Goal: Task Accomplishment & Management: Complete application form

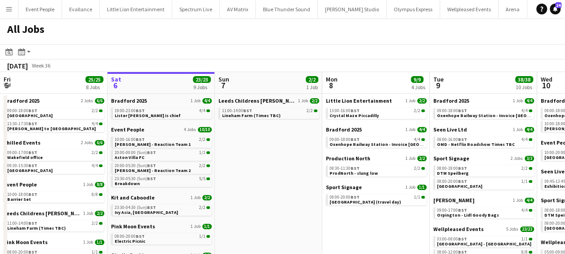
click at [266, 139] on app-date-cell "Leeds Childrens Charity Lineham 1 Job 2/2 11:00-14:00 BST 2/2 Lineham Farm (Tim…" at bounding box center [268, 231] width 107 height 274
click at [5, 9] on button "Menu" at bounding box center [9, 9] width 18 height 18
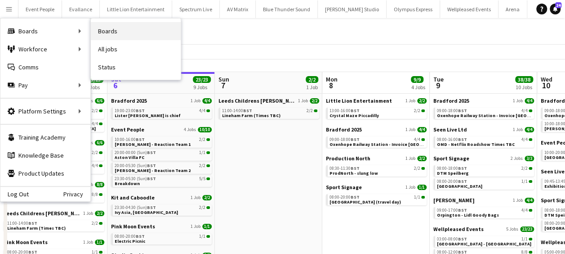
click at [116, 30] on link "Boards" at bounding box center [136, 31] width 90 height 18
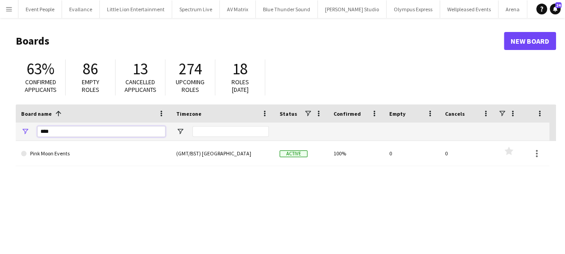
drag, startPoint x: 57, startPoint y: 134, endPoint x: 9, endPoint y: 134, distance: 47.7
click at [12, 135] on main "Boards New Board 63% Confirmed applicants 86 Empty roles 13 Cancelled applicant…" at bounding box center [282, 180] width 565 height 325
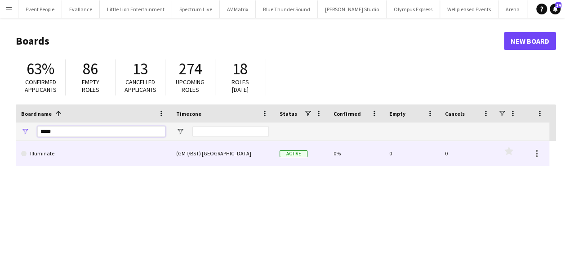
type input "*****"
click at [77, 160] on link "Illuminate" at bounding box center [93, 153] width 144 height 25
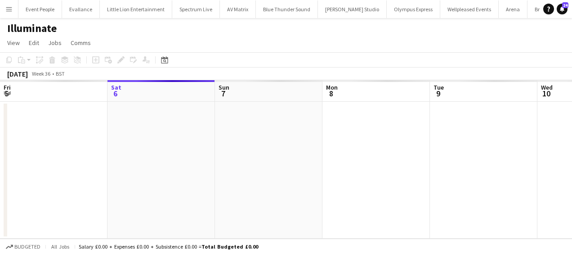
scroll to position [0, 2480]
click at [262, 115] on app-date-cell at bounding box center [268, 170] width 107 height 137
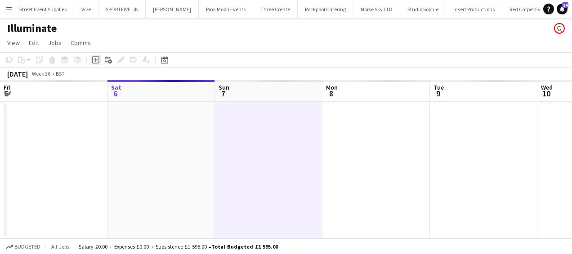
click at [99, 60] on icon at bounding box center [95, 59] width 7 height 7
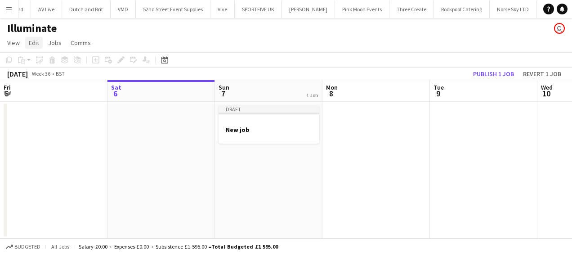
scroll to position [0, 2469]
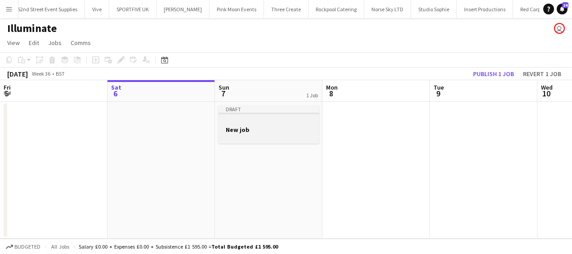
click at [262, 129] on h3 "New job" at bounding box center [268, 129] width 101 height 8
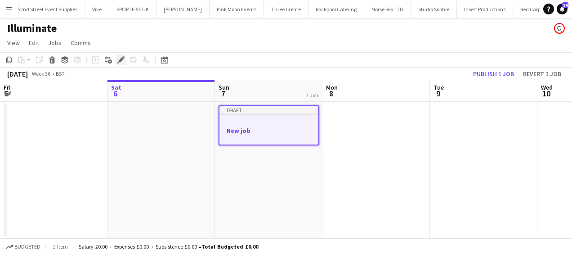
click at [124, 60] on icon "Edit" at bounding box center [120, 59] width 7 height 7
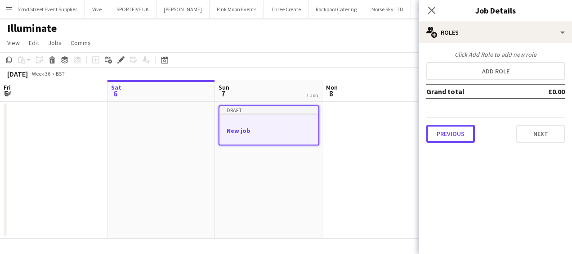
click at [458, 128] on button "Previous" at bounding box center [450, 134] width 49 height 18
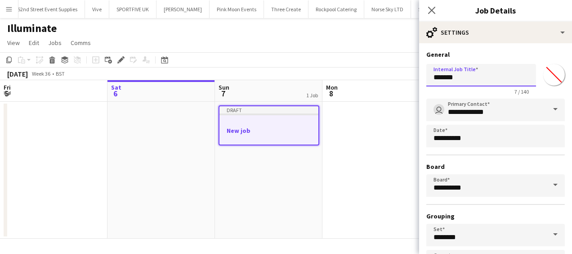
drag, startPoint x: 486, startPoint y: 76, endPoint x: 379, endPoint y: 78, distance: 107.5
click at [379, 78] on body "Menu Boards Boards Boards All jobs Status Workforce Workforce My Workforce Recr…" at bounding box center [286, 127] width 572 height 254
type input "**********"
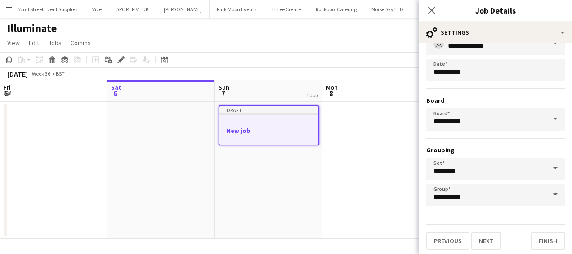
scroll to position [69, 0]
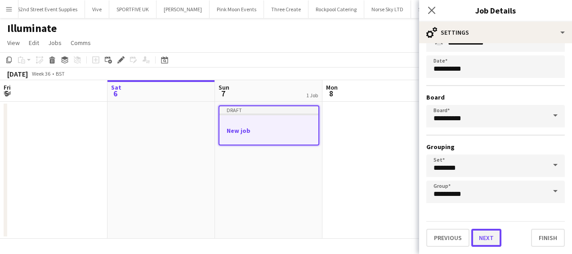
click at [490, 237] on button "Next" at bounding box center [486, 237] width 30 height 18
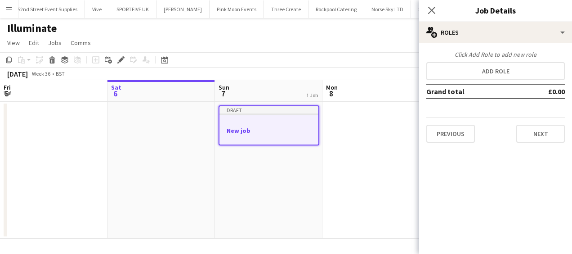
scroll to position [0, 0]
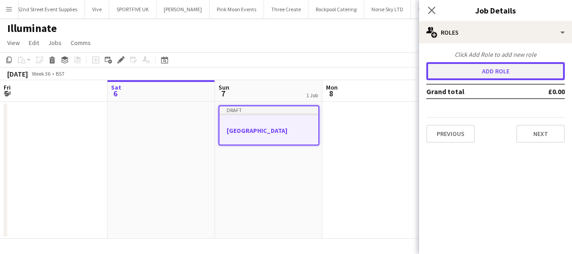
click at [486, 73] on button "Add role" at bounding box center [495, 71] width 138 height 18
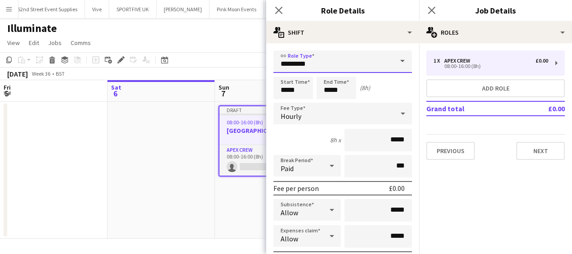
drag, startPoint x: 299, startPoint y: 67, endPoint x: 249, endPoint y: 70, distance: 50.4
click at [249, 70] on body "Menu Boards Boards Boards All jobs Status Workforce Workforce My Workforce Recr…" at bounding box center [286, 127] width 572 height 254
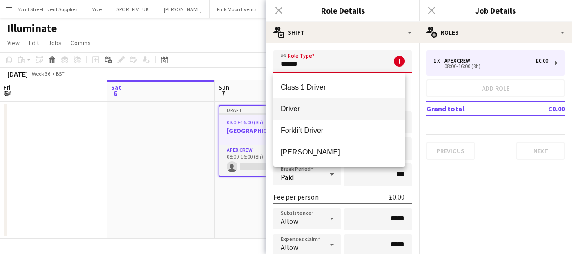
click at [309, 105] on span "Driver" at bounding box center [339, 108] width 117 height 9
type input "******"
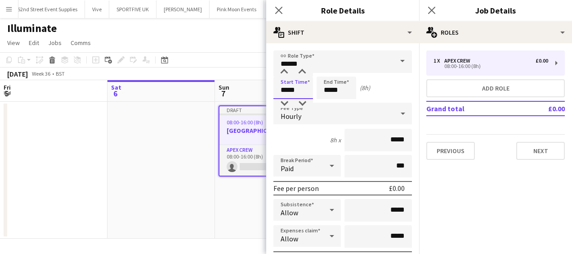
drag, startPoint x: 301, startPoint y: 89, endPoint x: 241, endPoint y: 93, distance: 60.9
click at [241, 93] on body "Menu Boards Boards Boards All jobs Status Workforce Workforce My Workforce Recr…" at bounding box center [286, 127] width 572 height 254
type input "*****"
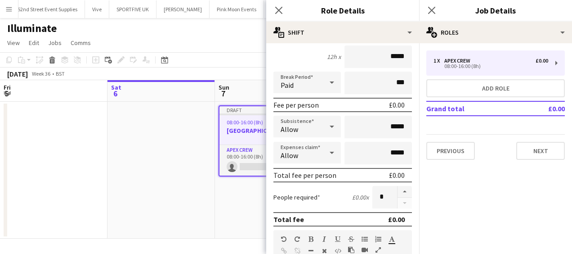
scroll to position [90, 0]
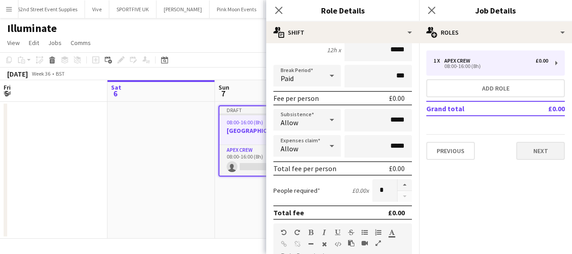
type input "*****"
click at [539, 151] on button "Next" at bounding box center [540, 151] width 49 height 18
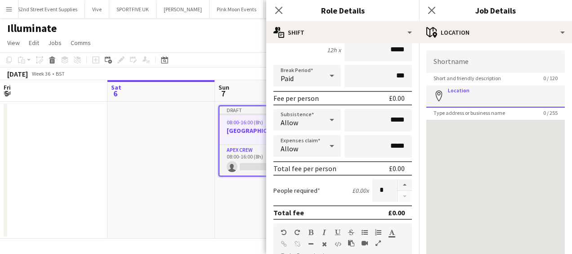
click at [484, 94] on input "Location" at bounding box center [495, 96] width 138 height 22
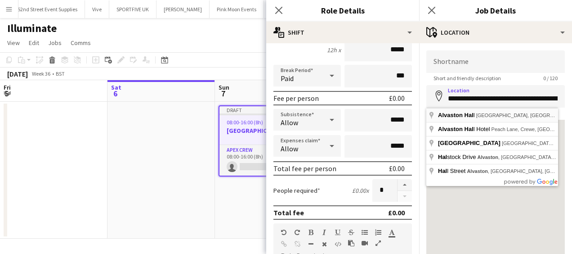
type input "**********"
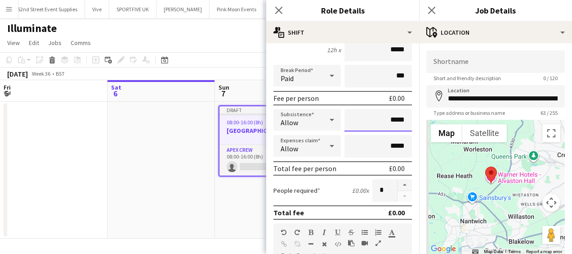
drag, startPoint x: 381, startPoint y: 120, endPoint x: 405, endPoint y: 121, distance: 23.4
click at [405, 121] on input "*****" at bounding box center [377, 120] width 67 height 22
type input "****"
click at [277, 8] on icon "Close pop-in" at bounding box center [278, 10] width 9 height 9
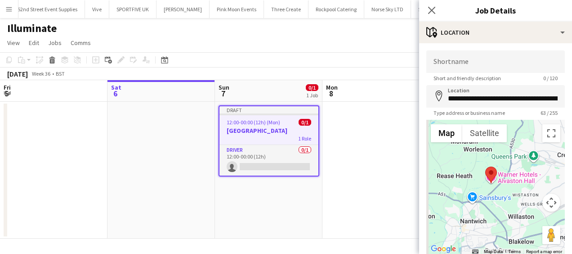
click at [379, 171] on app-date-cell at bounding box center [375, 170] width 107 height 137
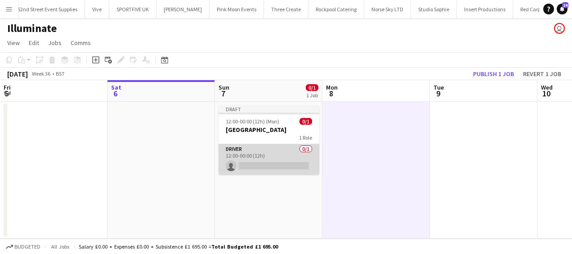
click at [278, 169] on app-card-role "Driver 0/1 12:00-00:00 (12h) single-neutral-actions" at bounding box center [268, 159] width 101 height 31
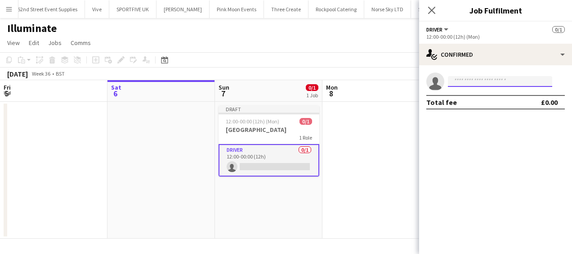
click at [496, 81] on input at bounding box center [500, 81] width 104 height 11
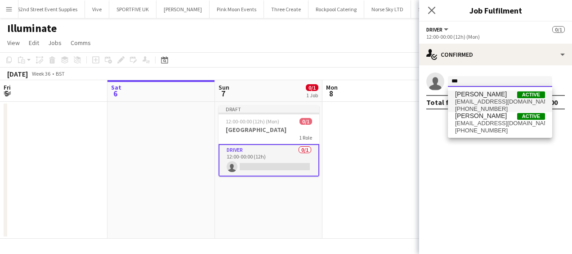
type input "***"
click at [490, 93] on span "[PERSON_NAME]" at bounding box center [481, 94] width 52 height 8
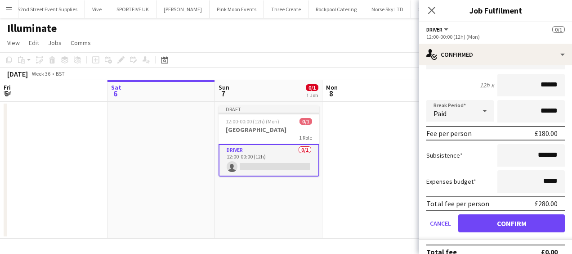
scroll to position [67, 0]
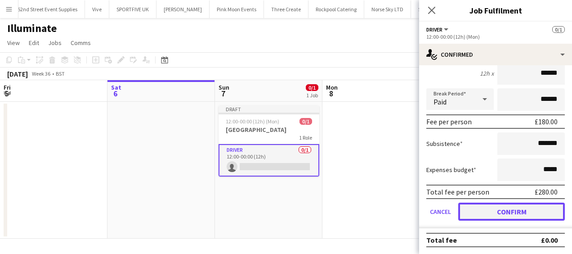
click at [511, 206] on button "Confirm" at bounding box center [511, 211] width 107 height 18
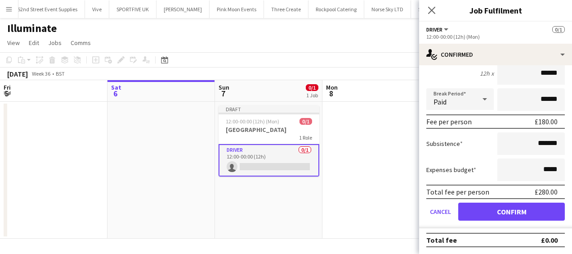
scroll to position [0, 0]
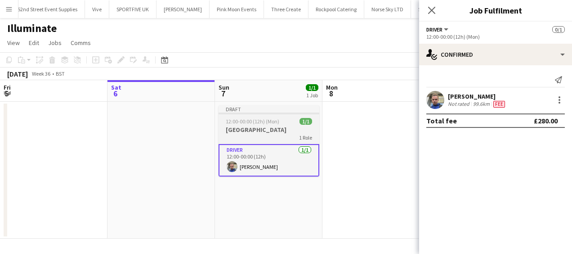
click at [279, 132] on h3 "[GEOGRAPHIC_DATA]" at bounding box center [268, 129] width 101 height 8
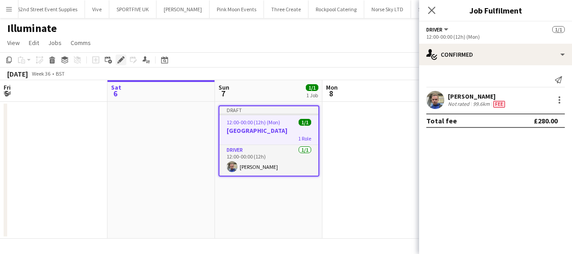
click at [123, 59] on icon "Edit" at bounding box center [120, 59] width 7 height 7
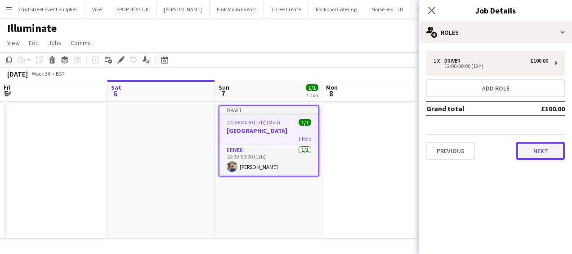
click at [536, 151] on button "Next" at bounding box center [540, 151] width 49 height 18
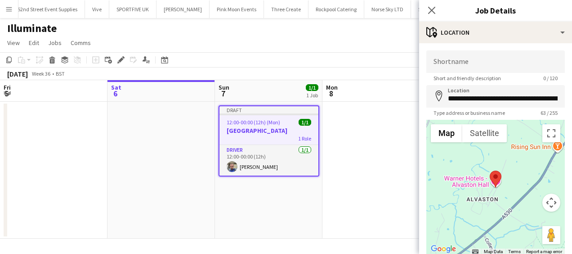
scroll to position [64, 0]
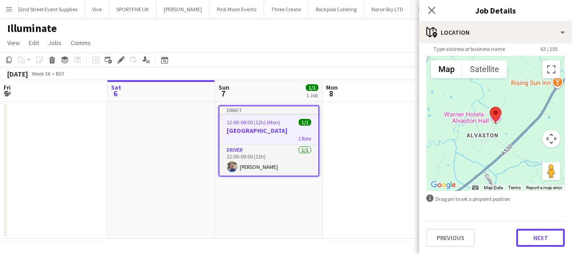
click at [525, 237] on button "Next" at bounding box center [540, 237] width 49 height 18
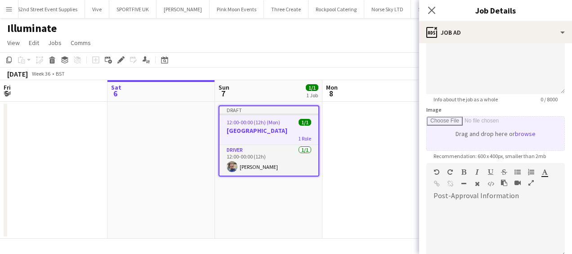
scroll to position [135, 0]
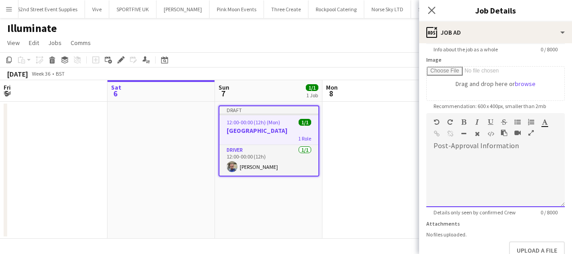
click at [462, 161] on div at bounding box center [495, 180] width 138 height 54
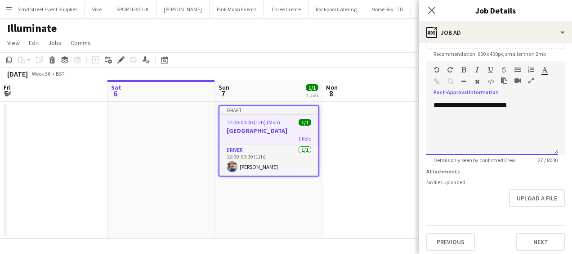
scroll to position [191, 0]
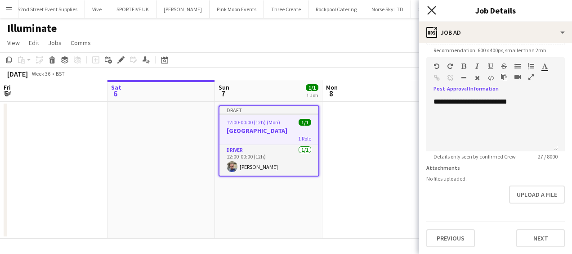
click at [434, 9] on icon "Close pop-in" at bounding box center [431, 10] width 9 height 9
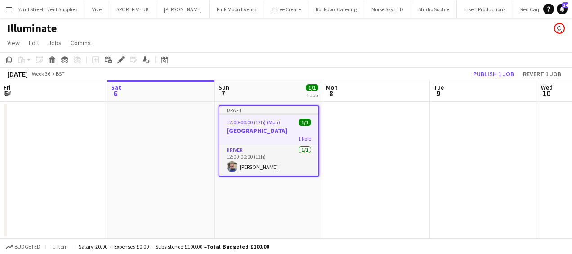
click at [381, 156] on app-date-cell at bounding box center [375, 170] width 107 height 137
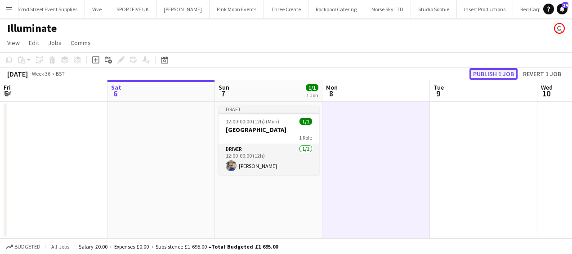
click at [485, 71] on button "Publish 1 job" at bounding box center [493, 74] width 48 height 12
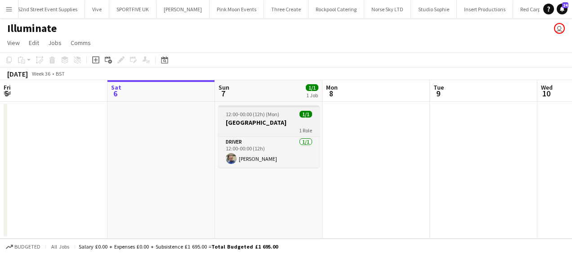
click at [272, 121] on h3 "[GEOGRAPHIC_DATA]" at bounding box center [268, 122] width 101 height 8
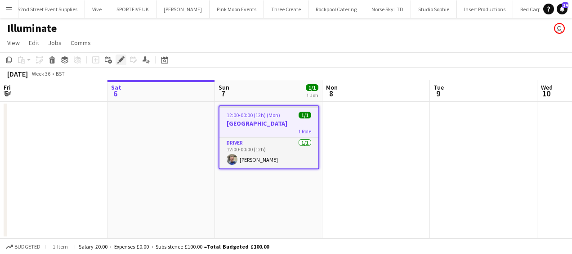
click at [123, 58] on icon at bounding box center [123, 57] width 2 height 2
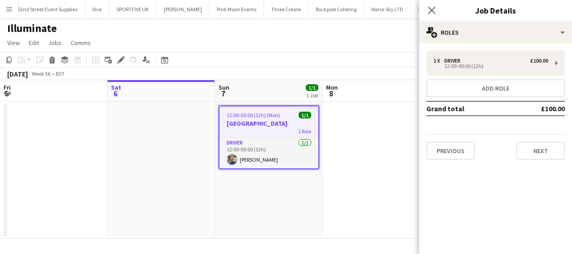
click at [376, 143] on app-date-cell at bounding box center [375, 170] width 107 height 137
